Goal: Information Seeking & Learning: Check status

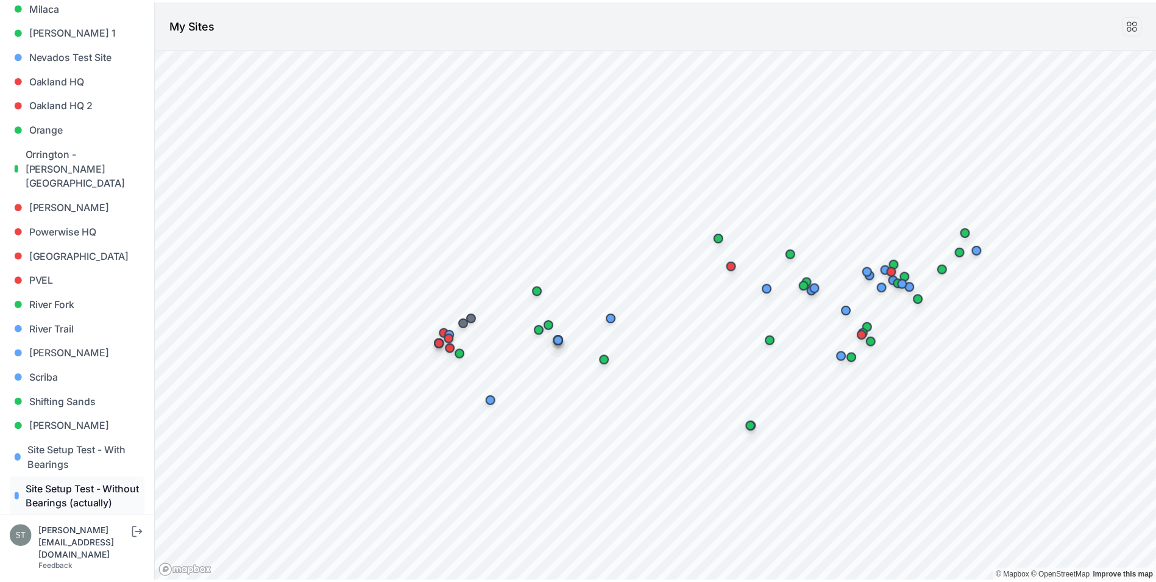
scroll to position [975, 0]
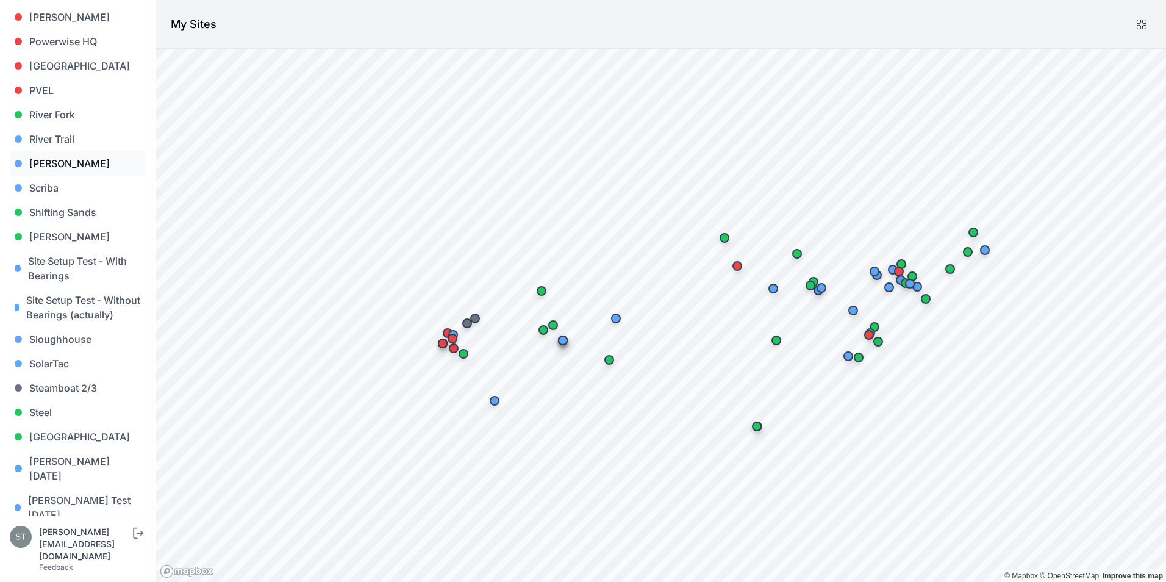
click at [45, 151] on link "[PERSON_NAME]" at bounding box center [78, 163] width 136 height 24
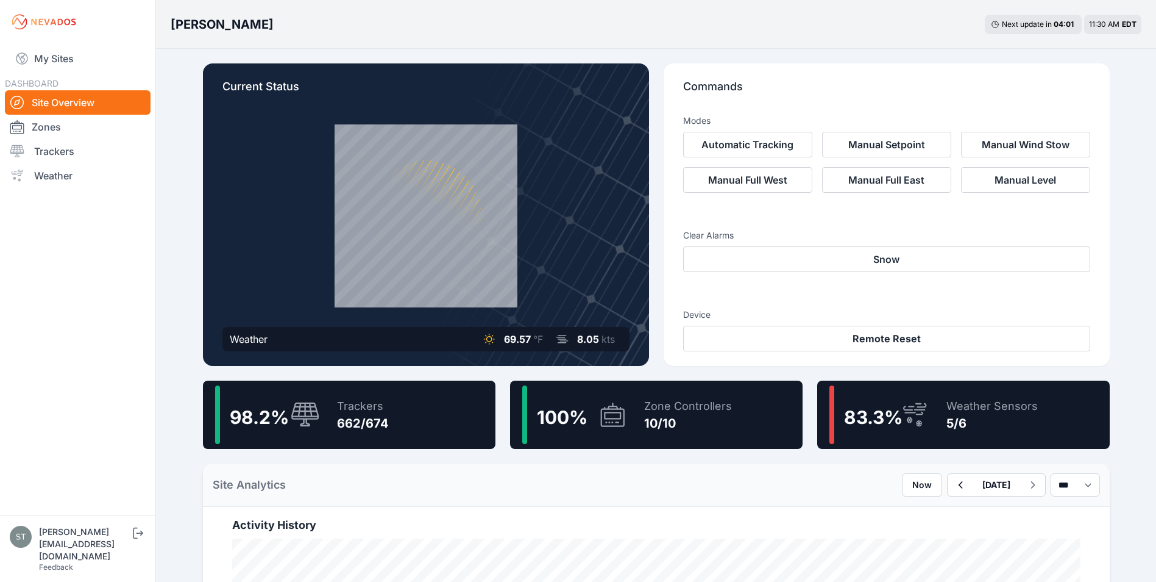
drag, startPoint x: 52, startPoint y: 148, endPoint x: 443, endPoint y: 226, distance: 398.4
click at [52, 148] on link "Trackers" at bounding box center [78, 151] width 146 height 24
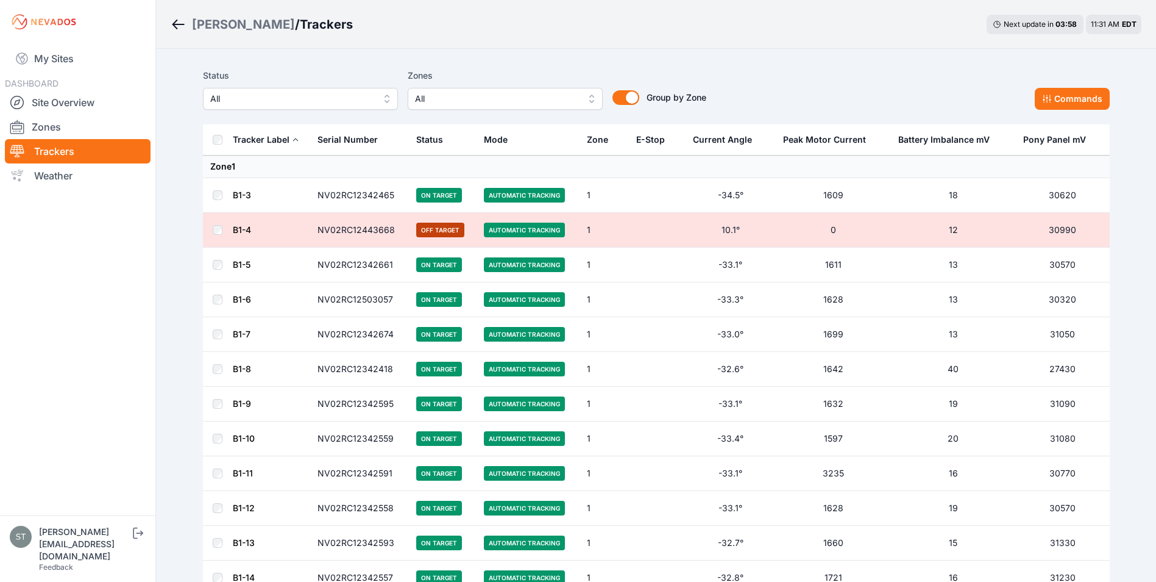
click at [306, 101] on span "All" at bounding box center [291, 98] width 163 height 15
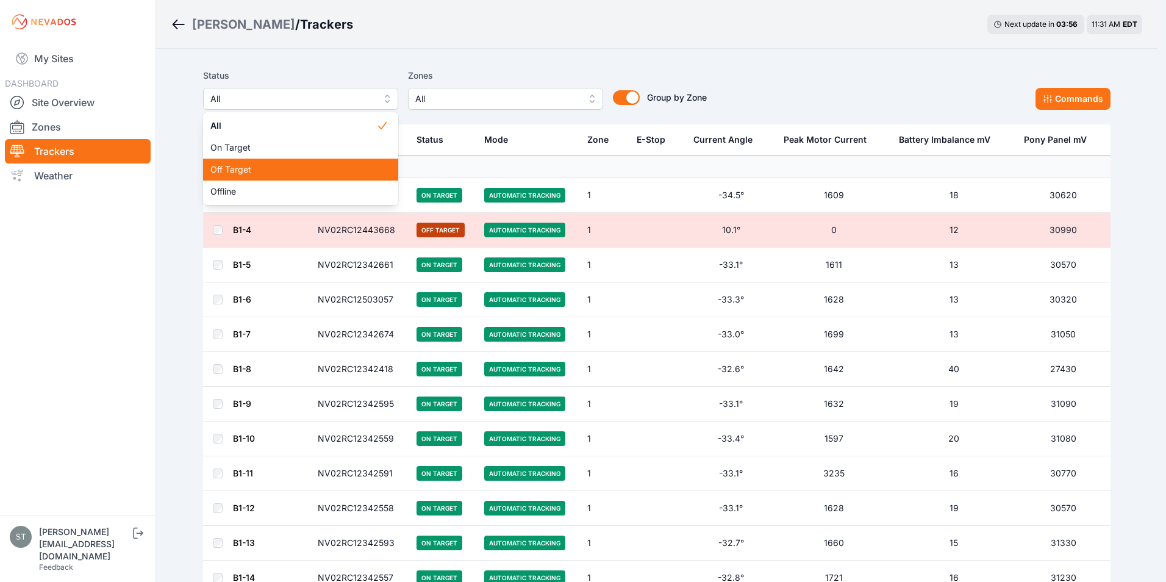
click at [244, 166] on span "Off Target" at bounding box center [293, 169] width 166 height 12
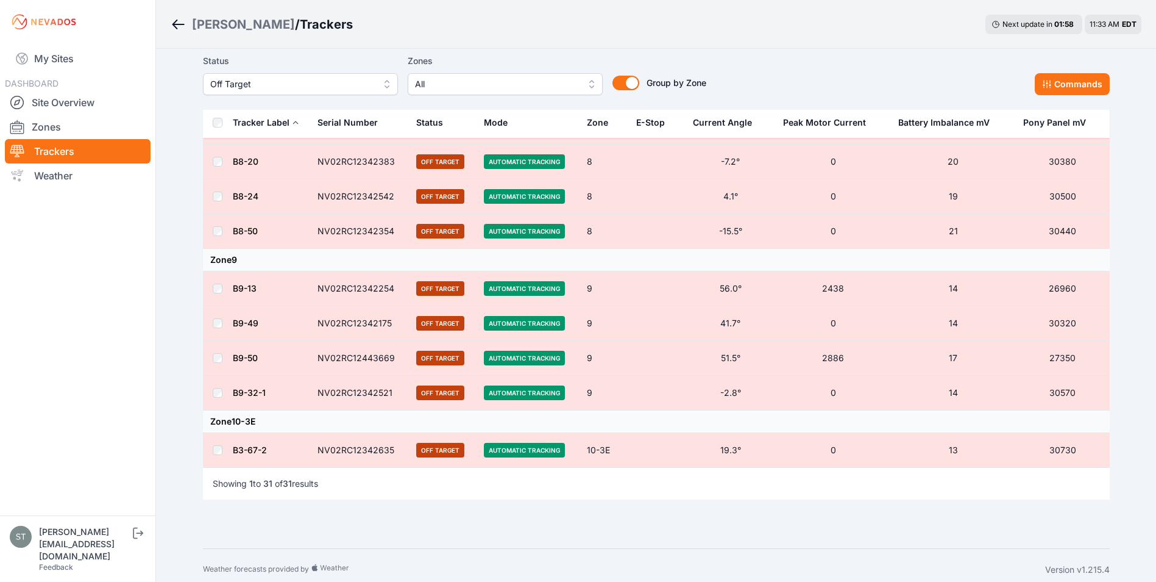
scroll to position [999, 0]
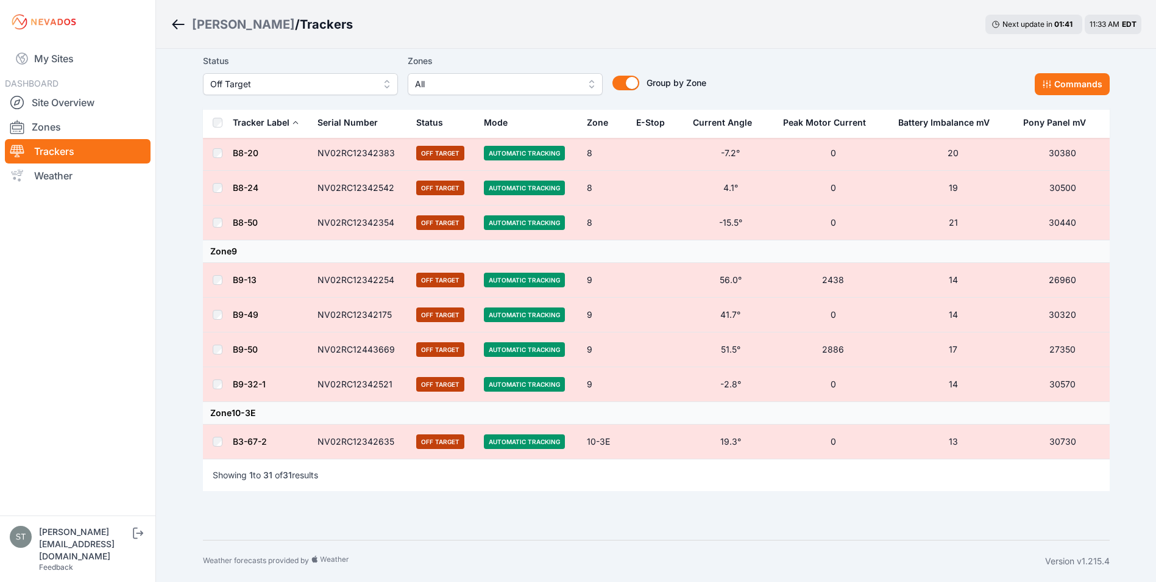
click at [247, 347] on link "B9-50" at bounding box center [245, 349] width 25 height 10
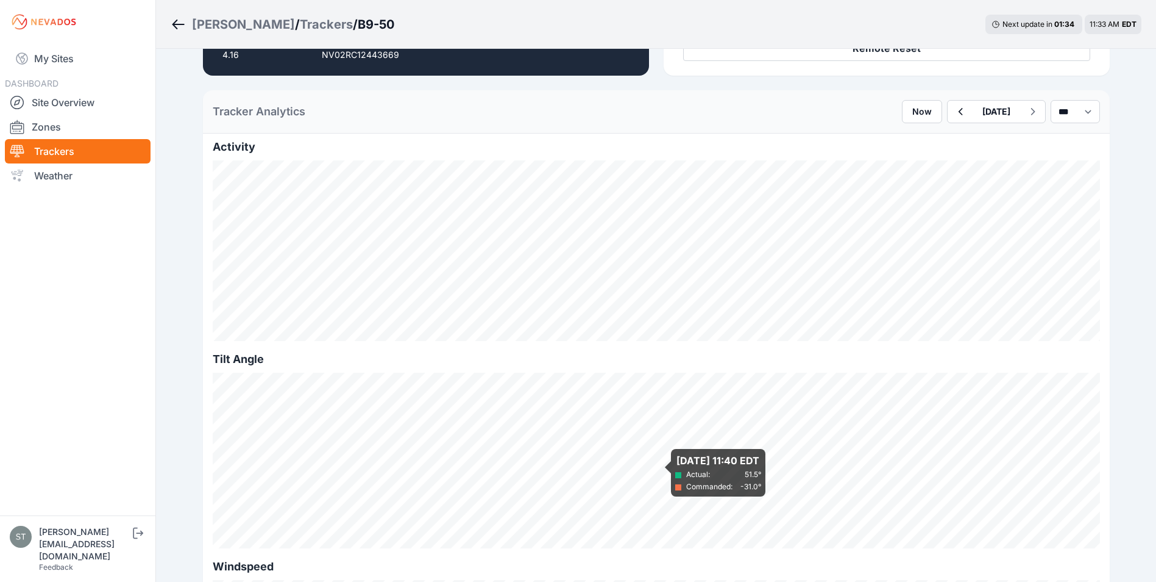
scroll to position [244, 0]
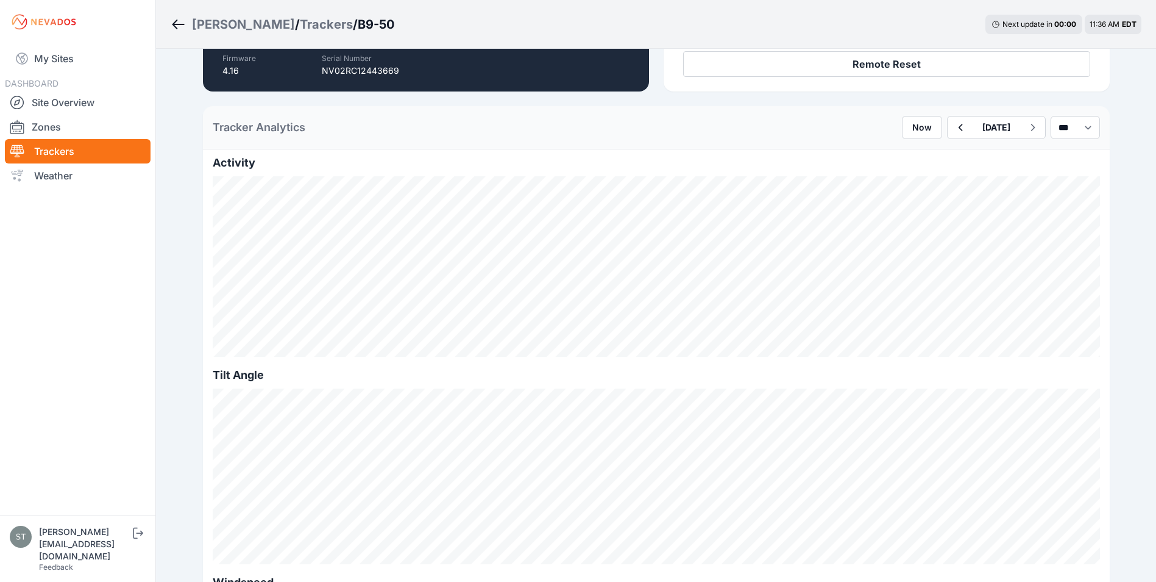
click at [176, 22] on icon "Breadcrumb" at bounding box center [175, 25] width 5 height 10
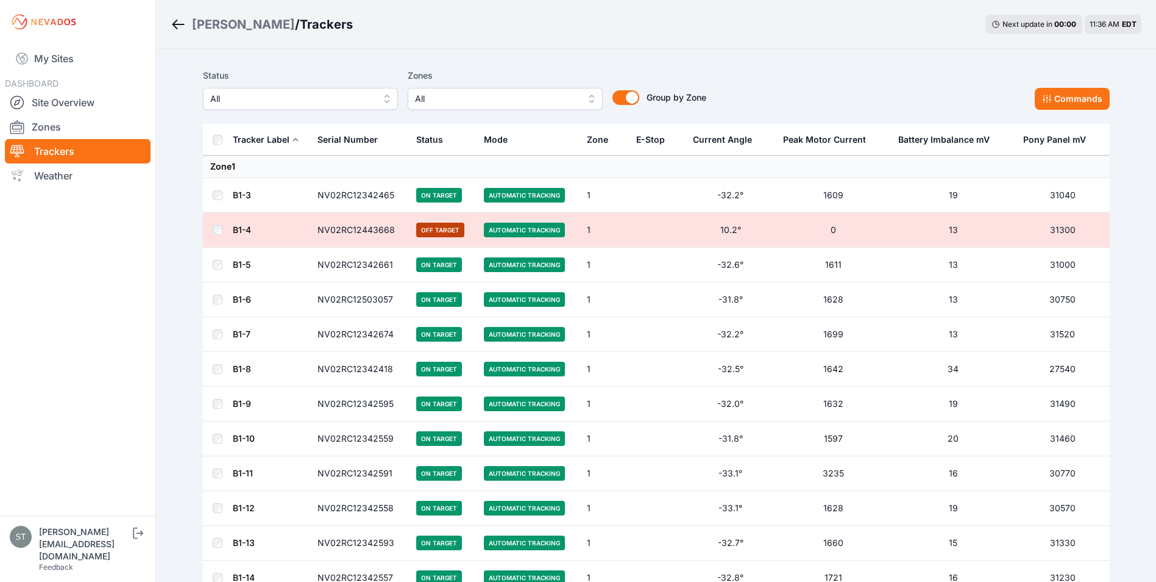
click at [313, 101] on span "All" at bounding box center [291, 98] width 163 height 15
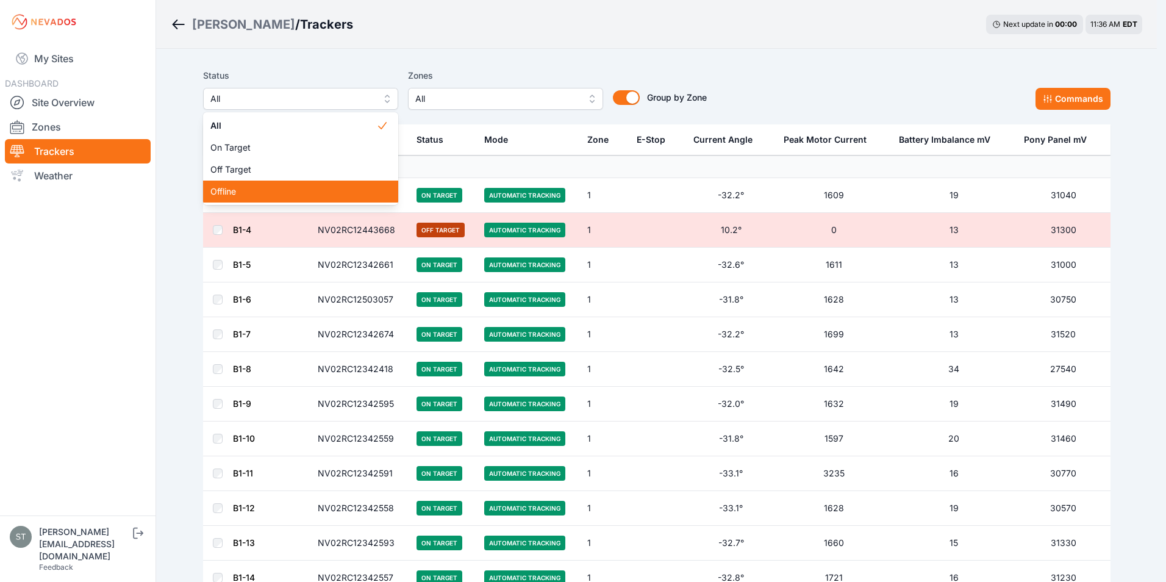
click at [247, 189] on span "Offline" at bounding box center [293, 191] width 166 height 12
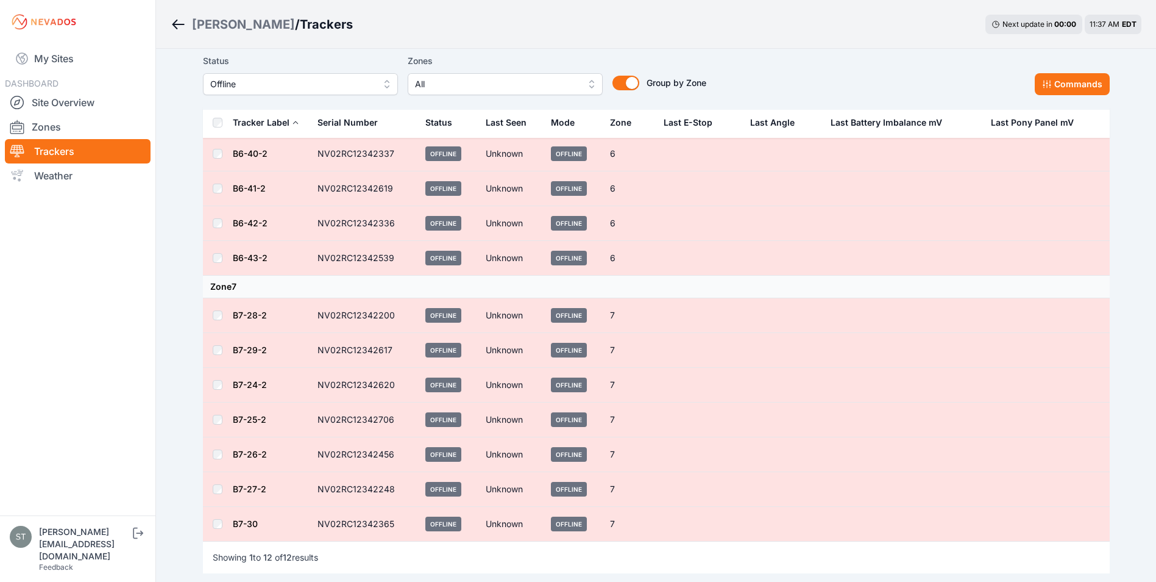
scroll to position [140, 0]
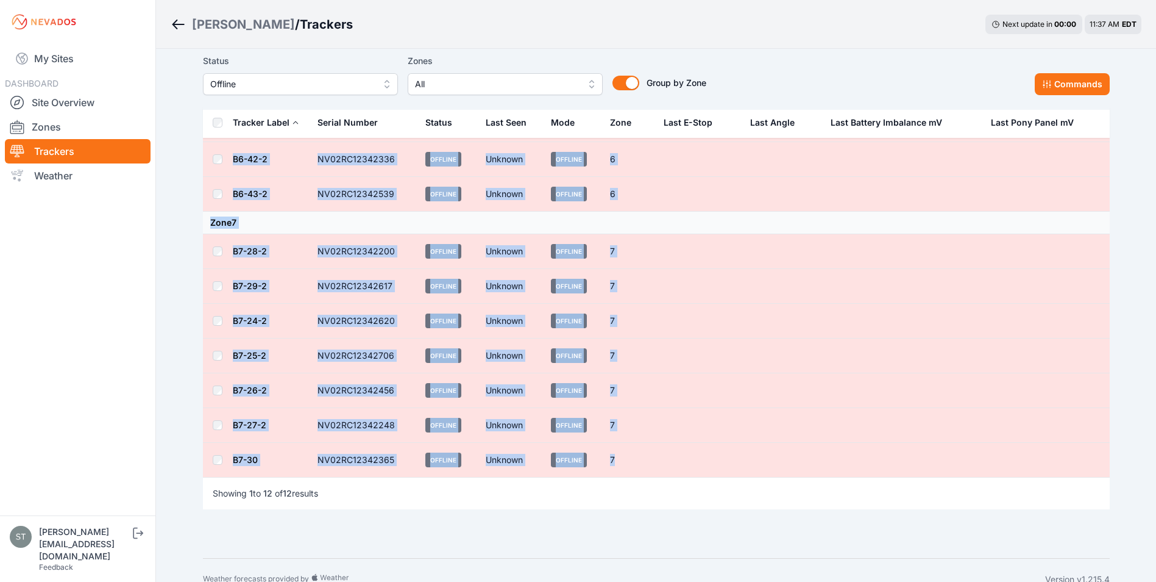
drag, startPoint x: 208, startPoint y: 166, endPoint x: 624, endPoint y: 462, distance: 510.5
click at [624, 462] on tbody "Zone 6 B6-39-2 NV02RC12342187 Offline Unknown Offline 6 B6-40-2 NV02RC12342337 …" at bounding box center [656, 246] width 907 height 462
copy tbody "Zone 6 B6-39-2 NV02RC12342187 Offline Unknown Offline 6 B6-40-2 NV02RC12342337 …"
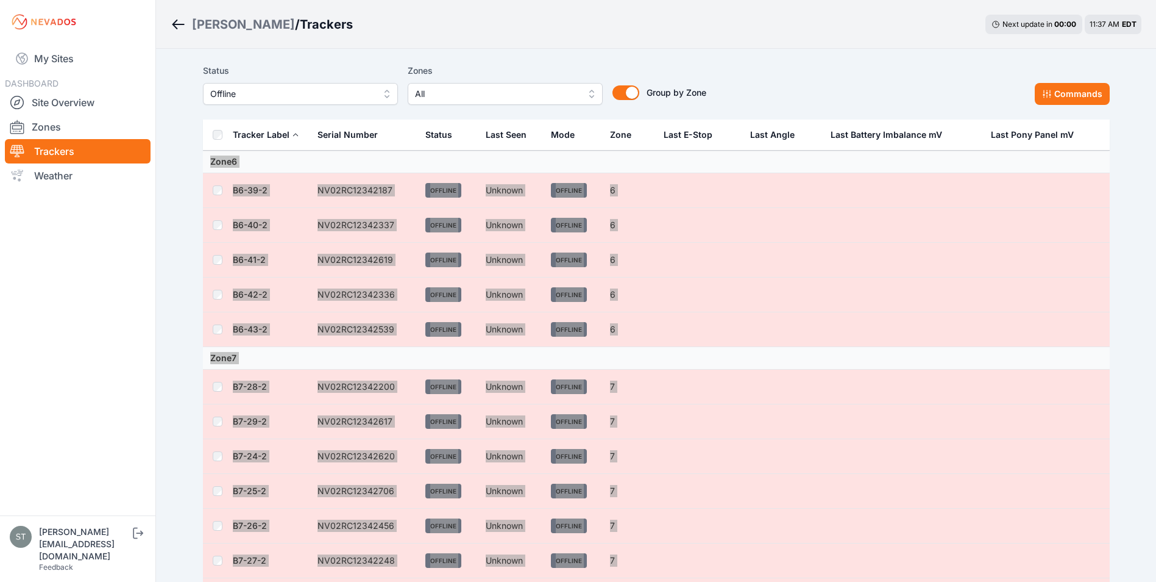
scroll to position [0, 0]
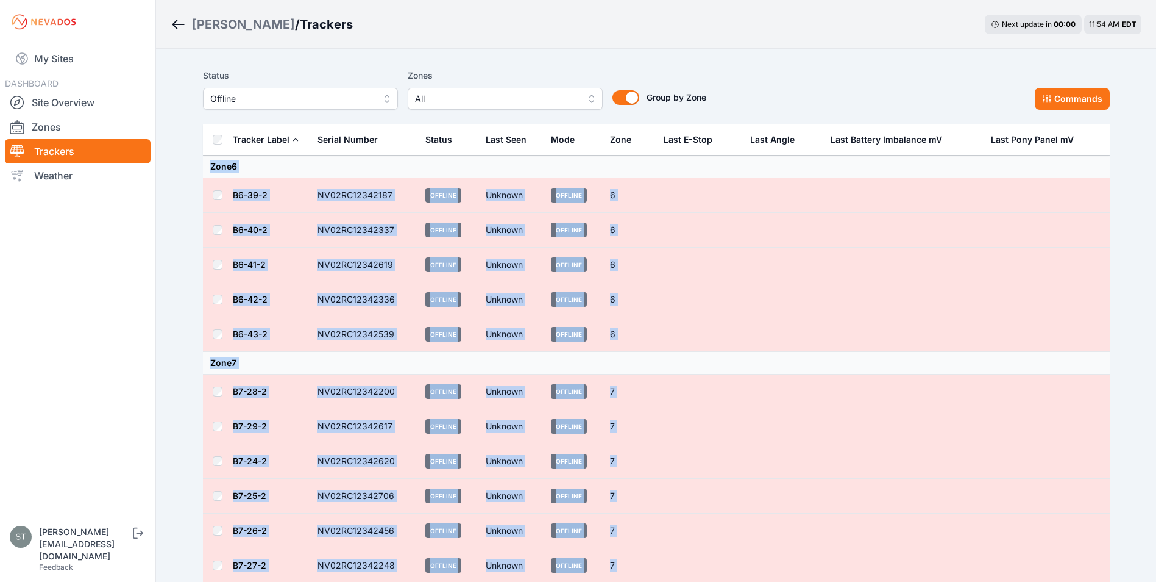
click at [269, 99] on span "Offline" at bounding box center [291, 98] width 163 height 15
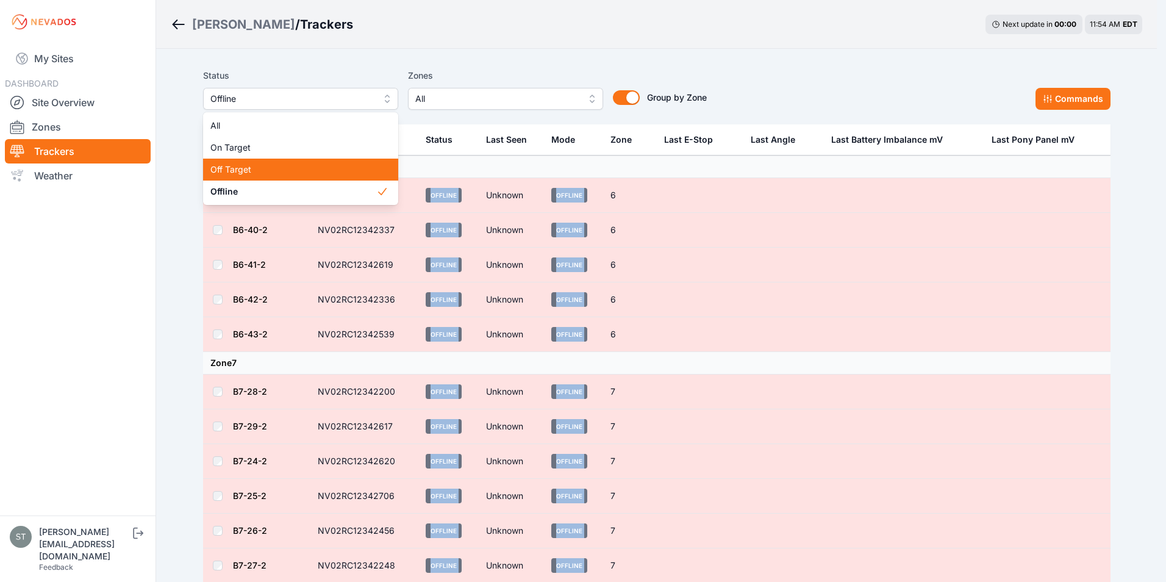
click at [248, 166] on span "Off Target" at bounding box center [293, 169] width 166 height 12
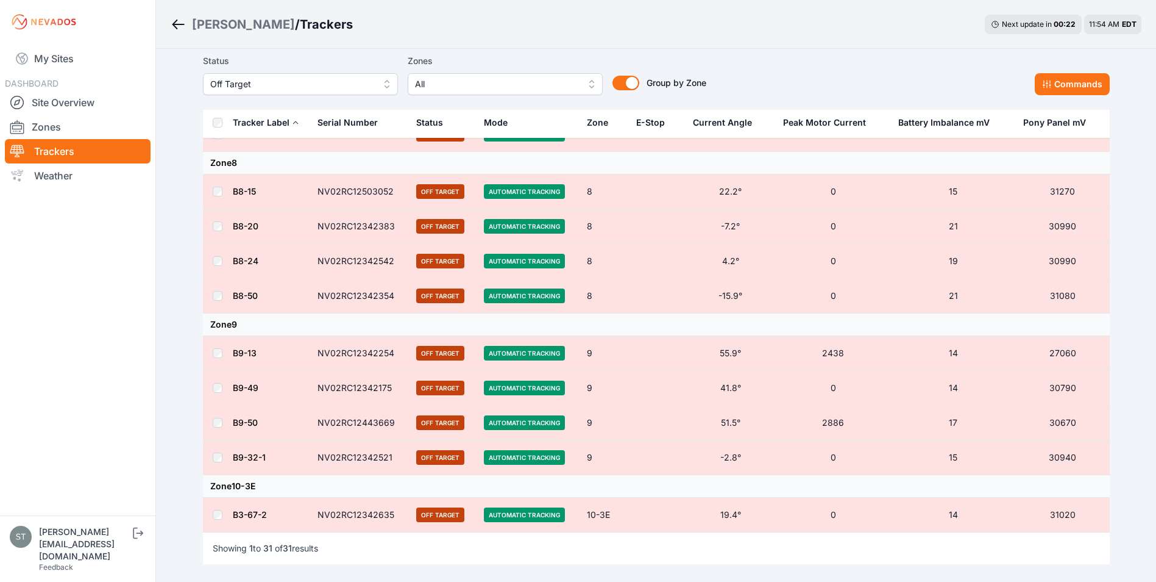
scroll to position [999, 0]
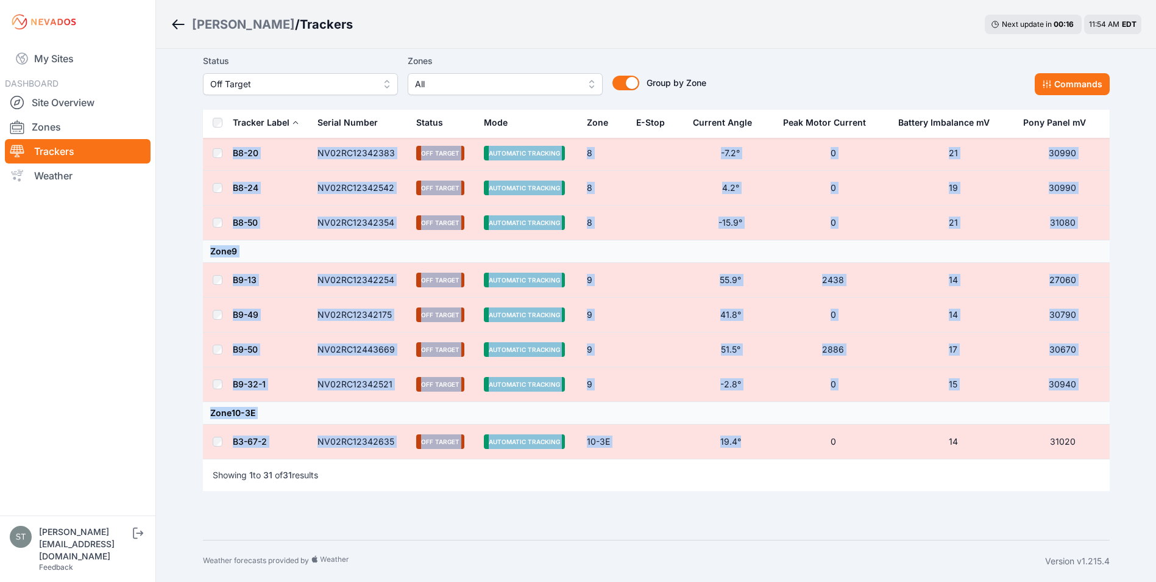
drag, startPoint x: 202, startPoint y: 163, endPoint x: 751, endPoint y: 452, distance: 619.8
copy tbody "Zone 1 B1-4 NV02RC12443668 Off Target Automatic Tracking 1 10.2° 0 12 31010 B1-…"
